Goal: Task Accomplishment & Management: Use online tool/utility

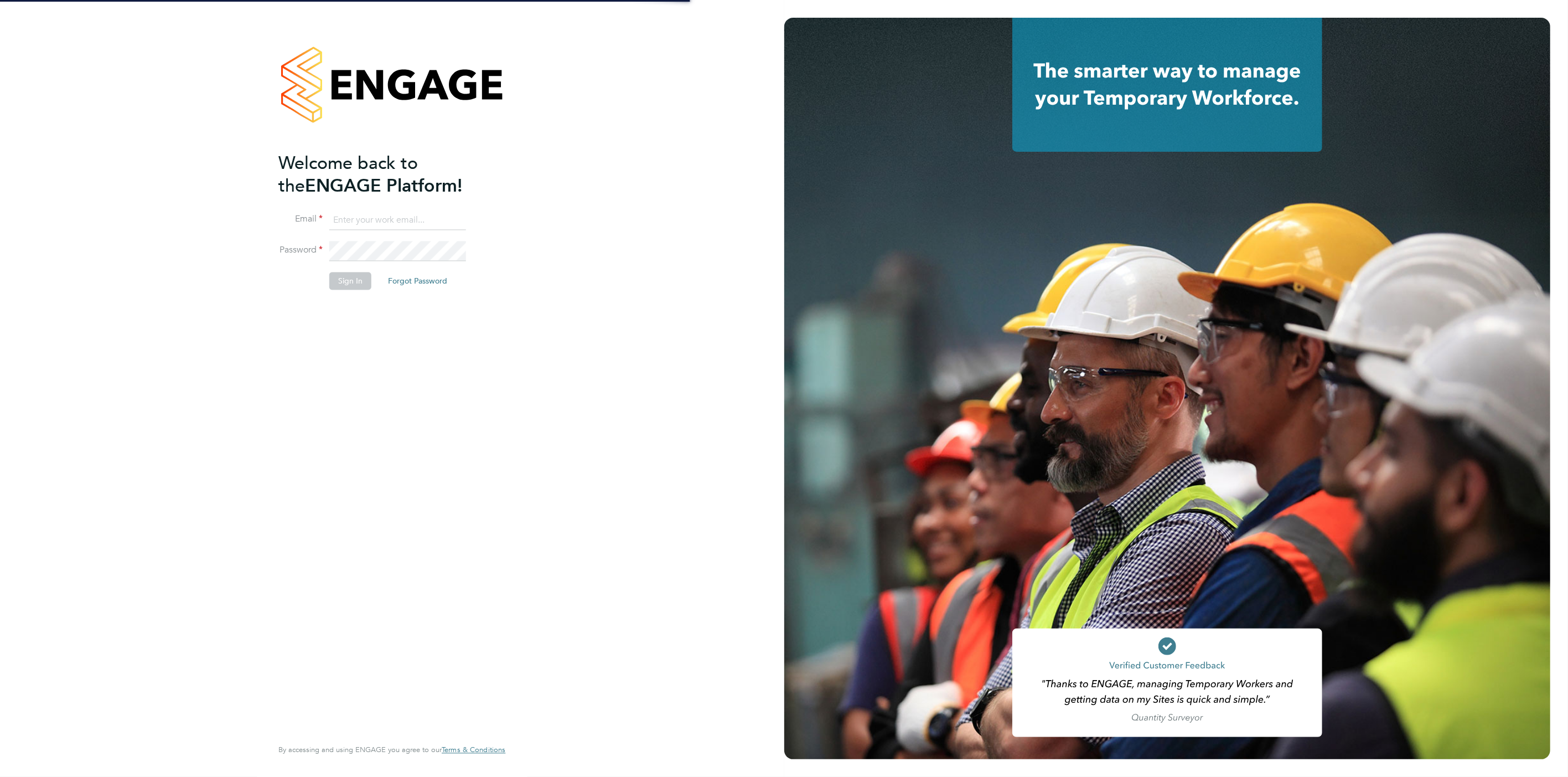
type input "[PERSON_NAME][EMAIL_ADDRESS][PERSON_NAME][DOMAIN_NAME]"
click at [341, 281] on button "Sign In" at bounding box center [350, 281] width 42 height 18
drag, startPoint x: 341, startPoint y: 281, endPoint x: 342, endPoint y: 288, distance: 7.1
click at [342, 288] on div "Sorry, we are having problems connecting to our services." at bounding box center [392, 388] width 784 height 777
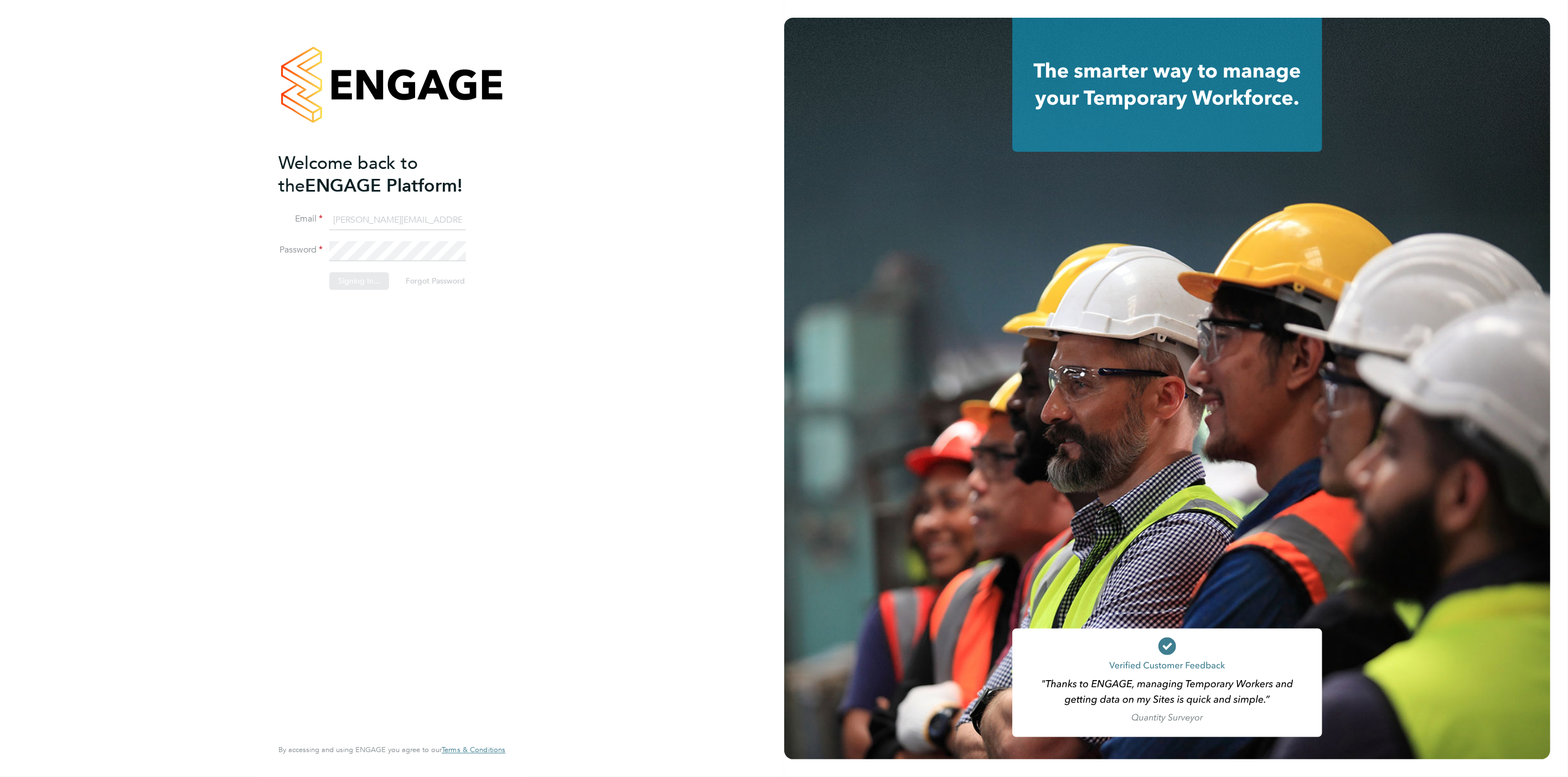
click at [343, 285] on div "Sorry, we are having problems connecting to our services." at bounding box center [392, 388] width 784 height 777
click at [345, 287] on div "Sorry, we are having problems connecting to our services." at bounding box center [392, 388] width 784 height 777
click at [344, 286] on div "Sorry, we are having problems connecting to our services." at bounding box center [392, 388] width 784 height 777
click at [343, 286] on div "Sorry, we are having problems connecting to our services." at bounding box center [392, 388] width 784 height 777
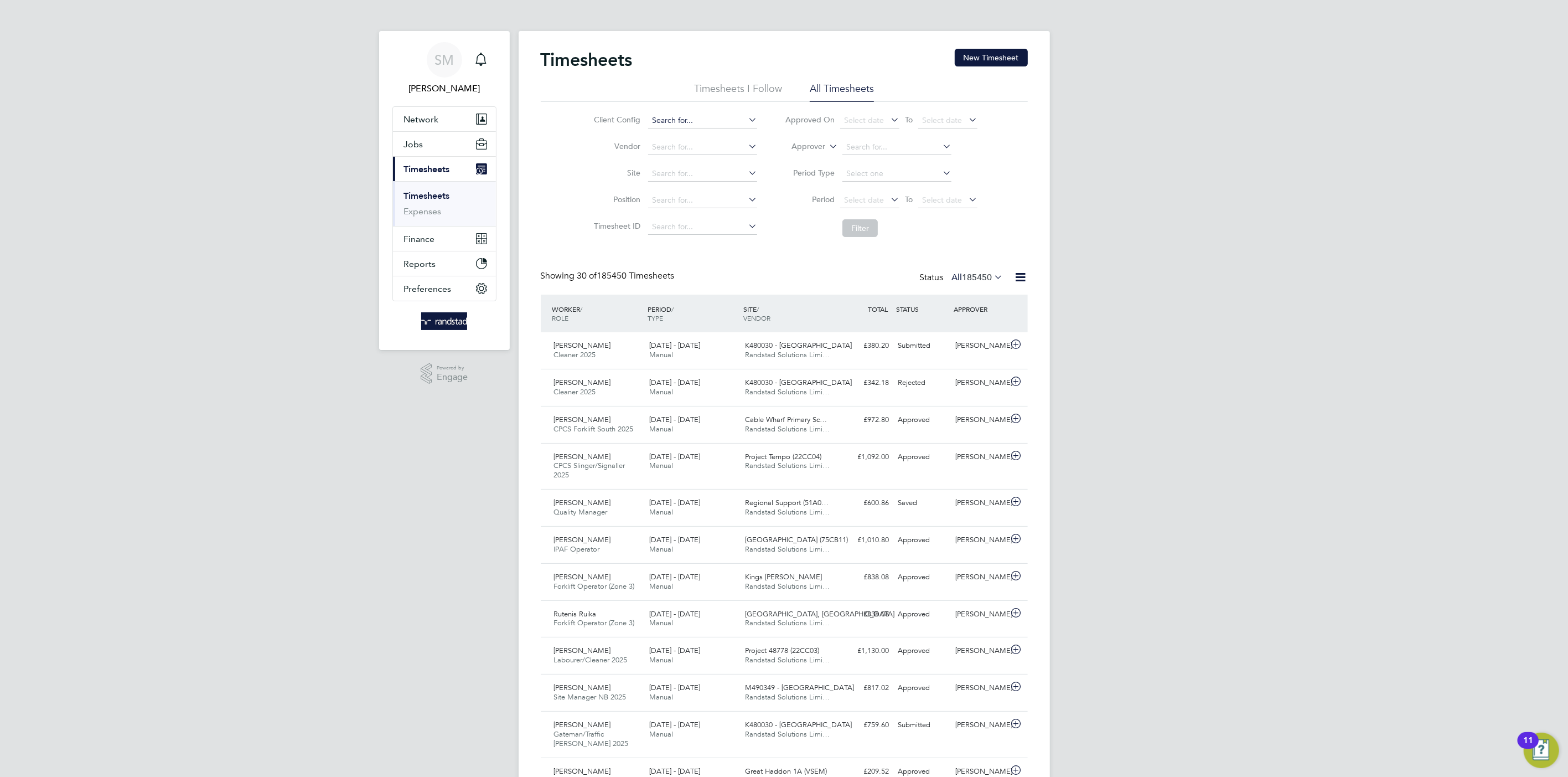
click at [669, 120] on input at bounding box center [702, 120] width 109 height 15
click at [676, 174] on li "BGIS - Temporary" at bounding box center [703, 180] width 110 height 15
type input "BGIS - Temporary"
click at [858, 231] on button "Filter" at bounding box center [859, 228] width 35 height 18
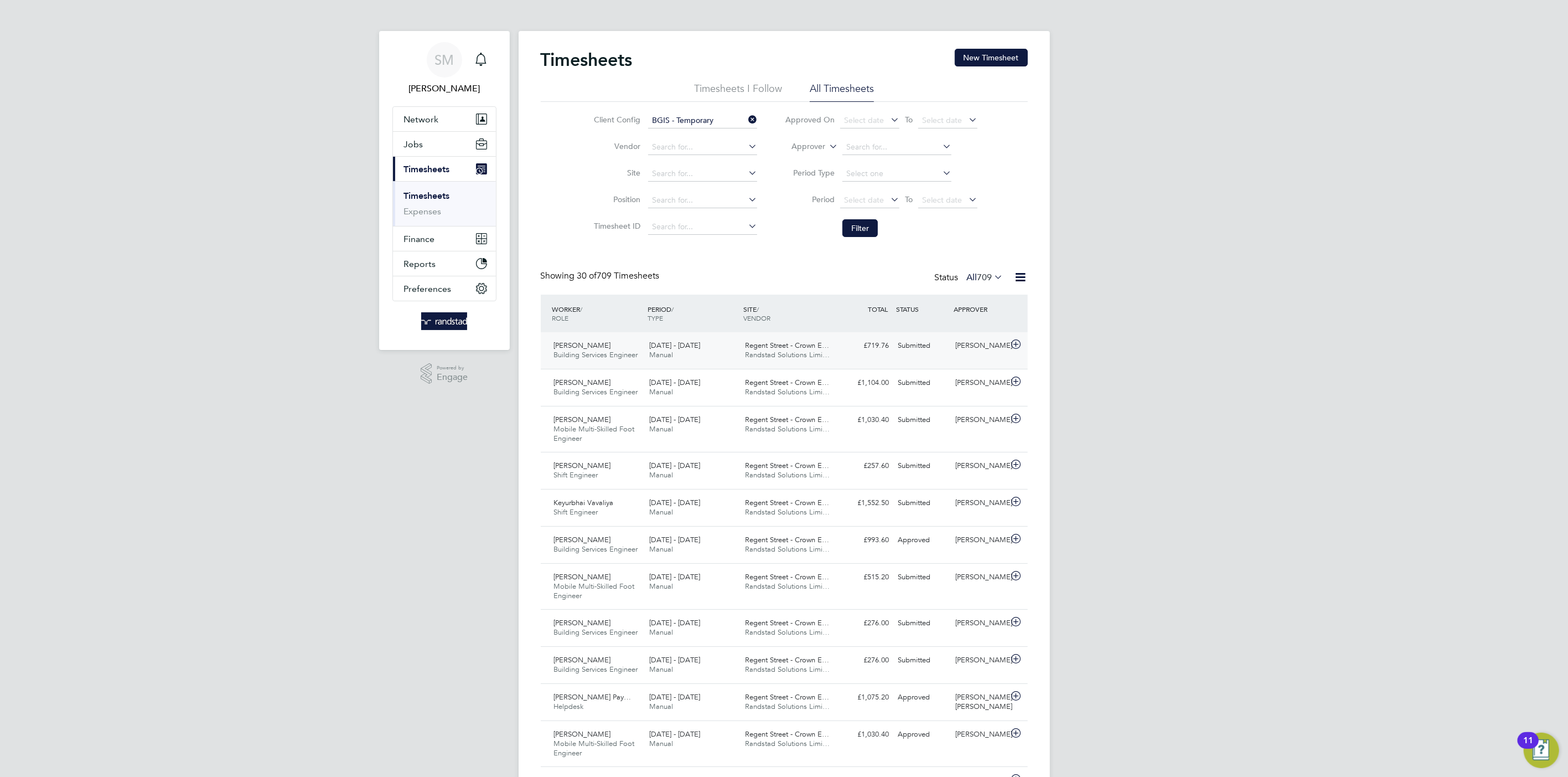
click at [789, 340] on div "Regent Street - Crown E… Randstad Solutions Limi…" at bounding box center [788, 350] width 95 height 28
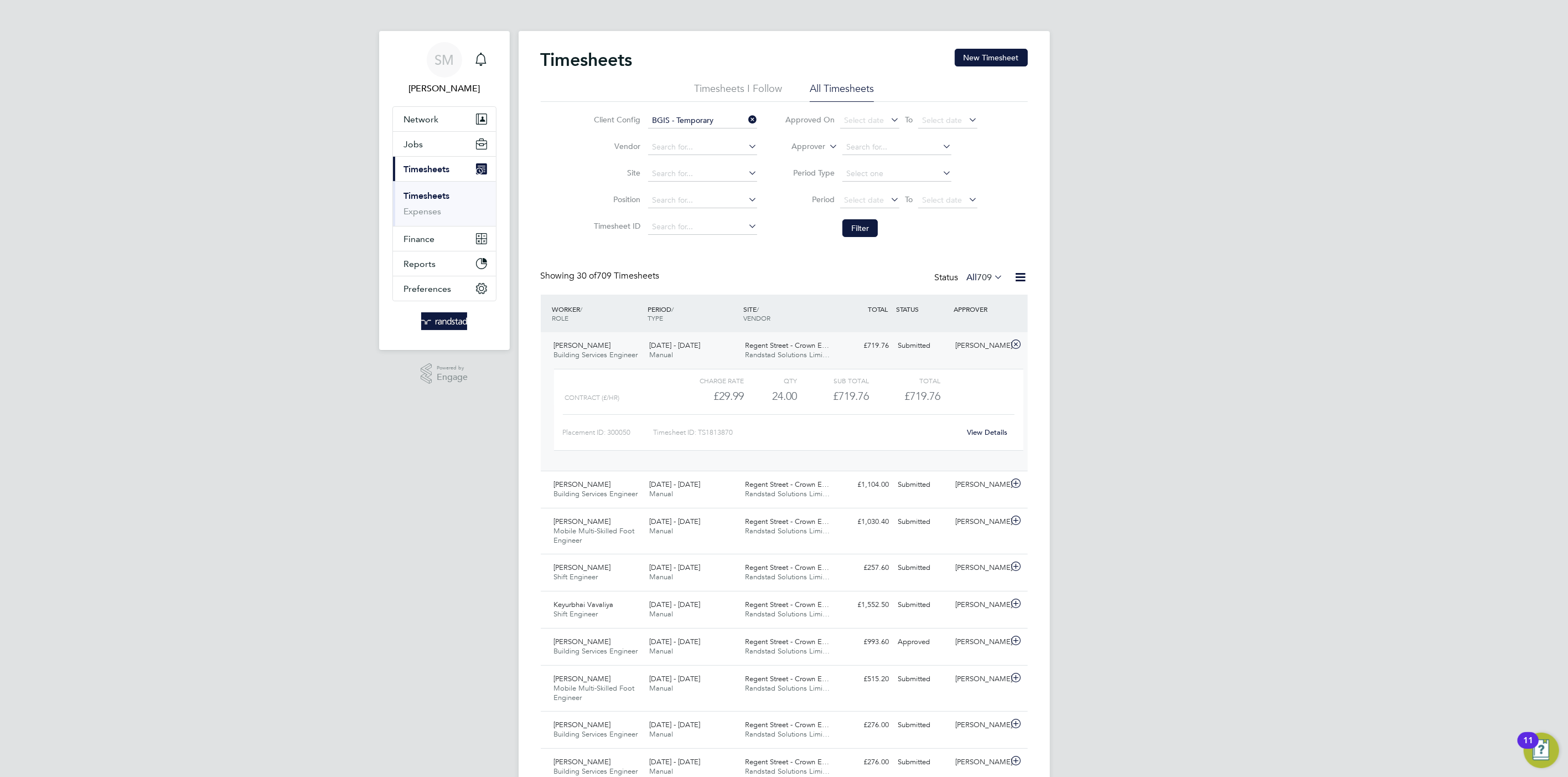
click at [995, 432] on link "View Details" at bounding box center [987, 432] width 40 height 9
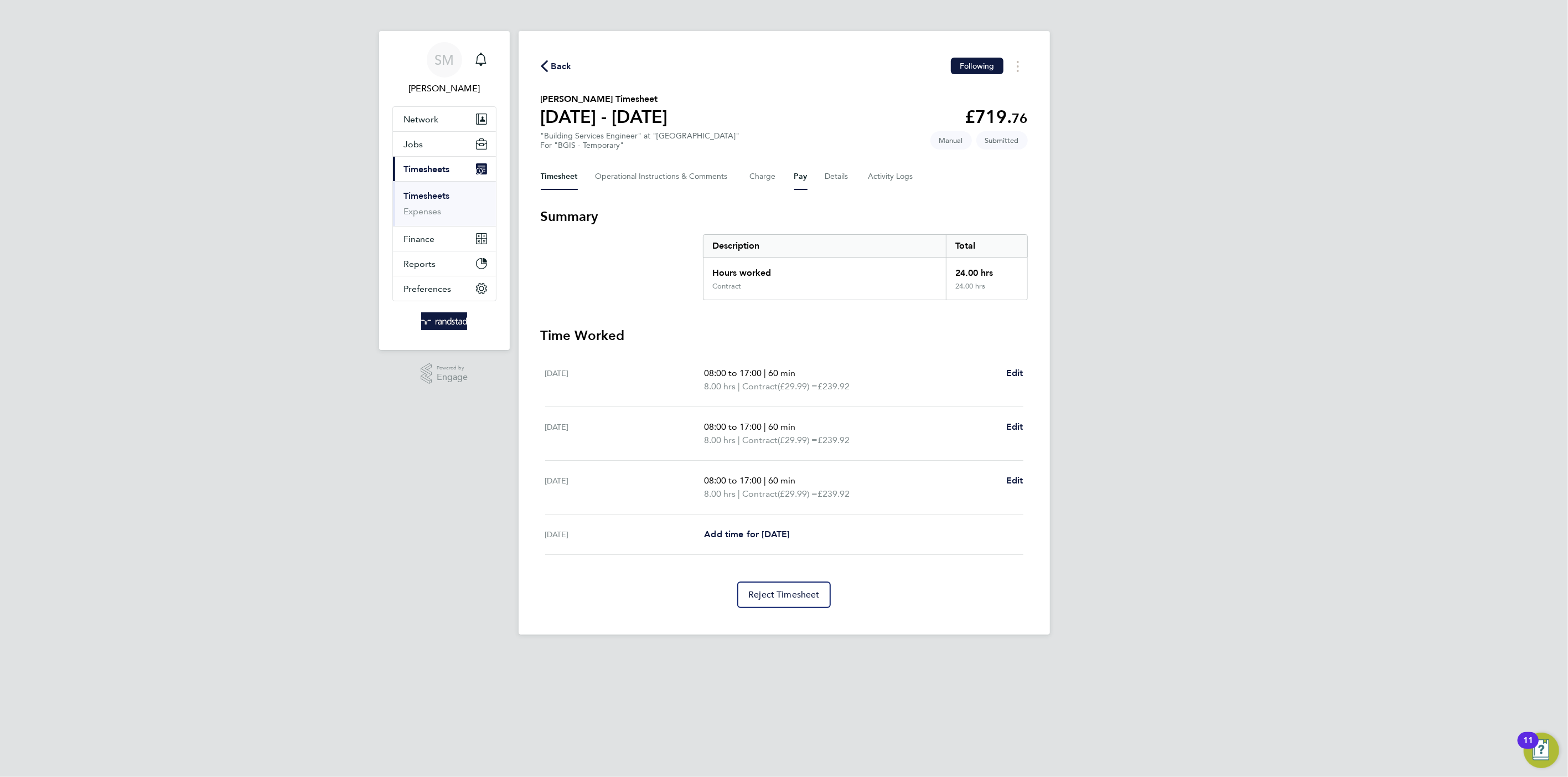
click at [794, 175] on button "Pay" at bounding box center [800, 176] width 13 height 27
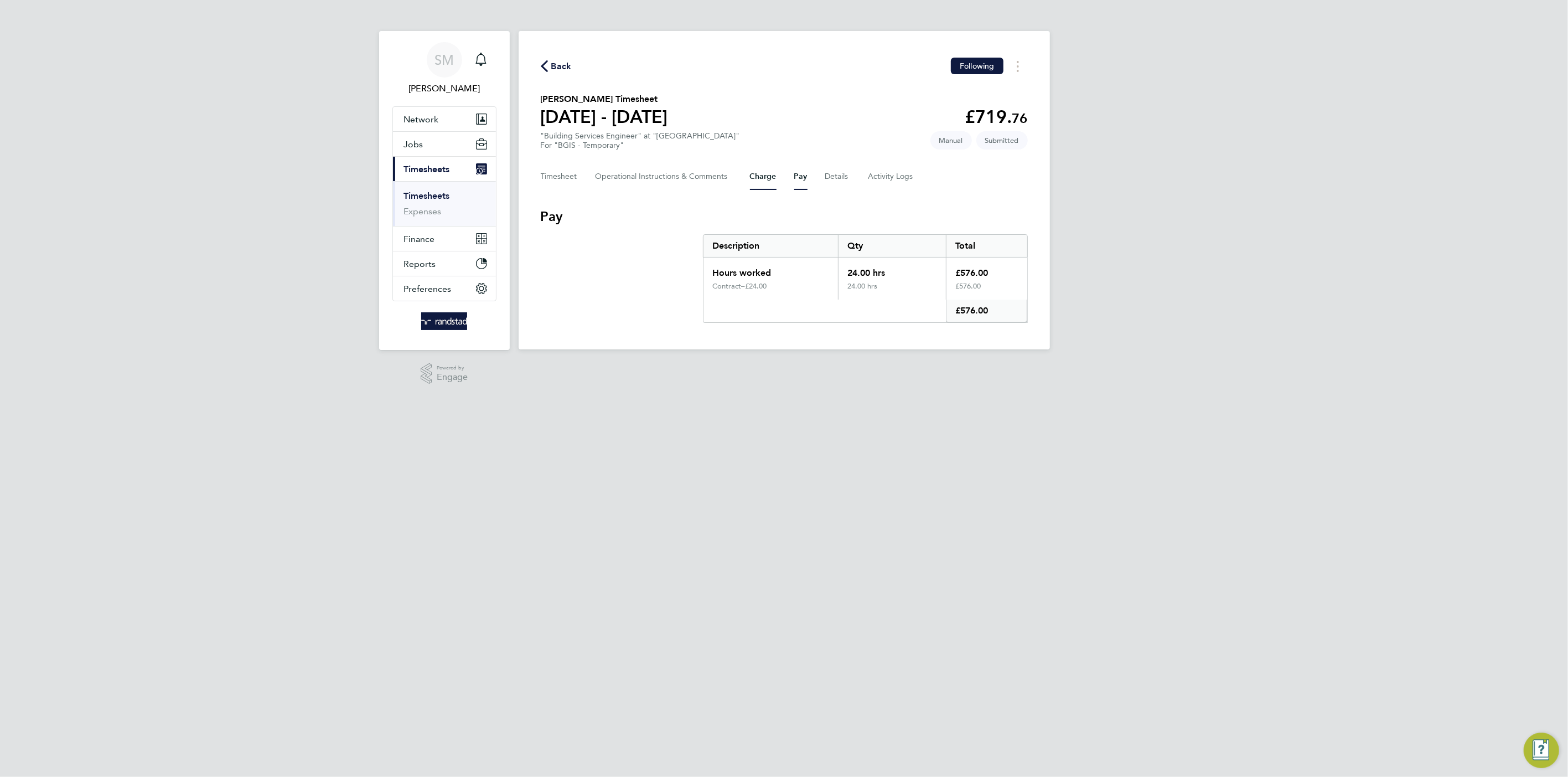
click at [768, 176] on button "Charge" at bounding box center [763, 176] width 27 height 27
click at [796, 171] on button "Pay" at bounding box center [800, 176] width 13 height 27
click at [747, 175] on div "Timesheet Operational Instructions & Comments Charge Pay Details Activity Logs" at bounding box center [784, 176] width 487 height 27
click at [755, 175] on button "Charge" at bounding box center [763, 176] width 27 height 27
